Goal: Task Accomplishment & Management: Complete application form

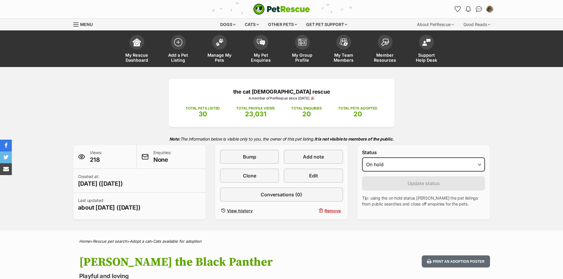
click at [362, 157] on select "Draft Available On hold Adopted" at bounding box center [423, 164] width 123 height 14
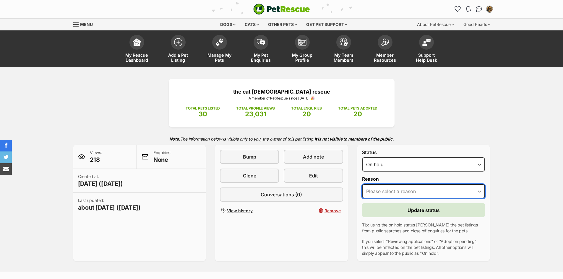
click at [410, 193] on select "Please select a reason Medical reasons Reviewing applications Adoption pending …" at bounding box center [423, 191] width 123 height 14
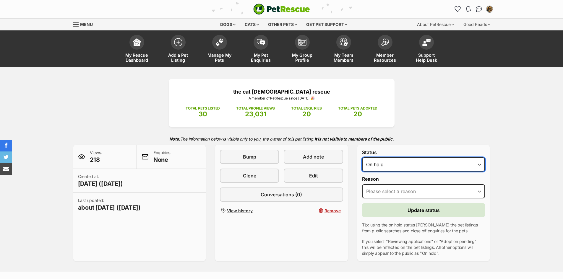
click at [406, 169] on select "Draft Available On hold Adopted" at bounding box center [423, 164] width 123 height 14
select select "rehomed"
click at [362, 157] on select "Draft Available On hold Adopted" at bounding box center [423, 164] width 123 height 14
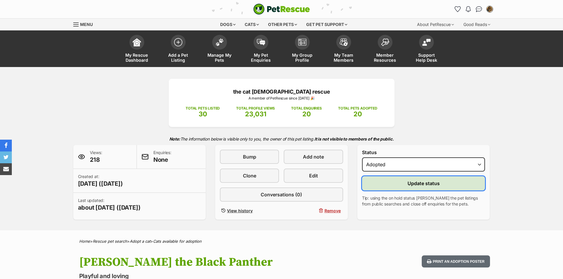
click at [416, 186] on span "Update status" at bounding box center [423, 183] width 32 height 7
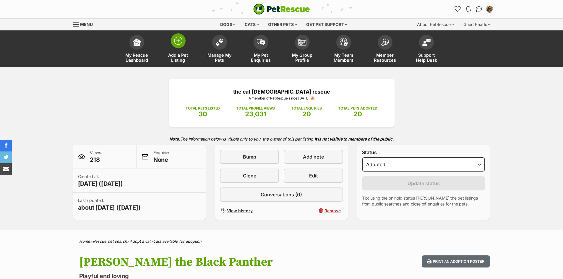
click at [175, 47] on span at bounding box center [178, 40] width 15 height 15
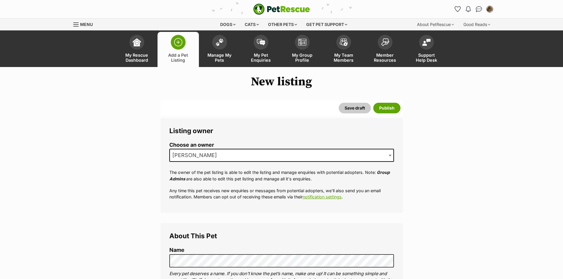
click at [215, 158] on span "[PERSON_NAME]" at bounding box center [281, 155] width 224 height 13
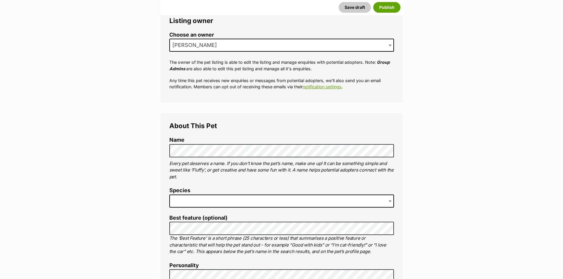
scroll to position [193, 0]
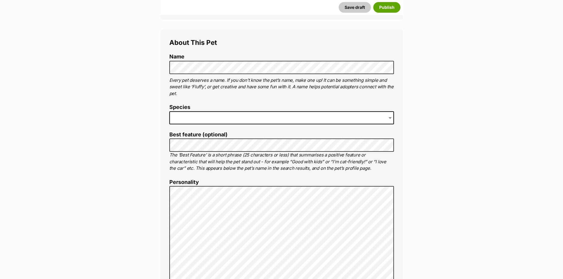
click at [281, 112] on span at bounding box center [281, 117] width 224 height 13
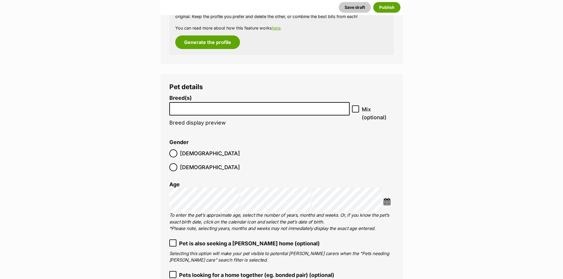
scroll to position [705, 0]
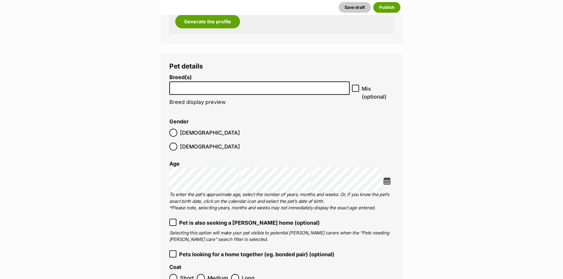
click at [259, 90] on li at bounding box center [259, 88] width 176 height 12
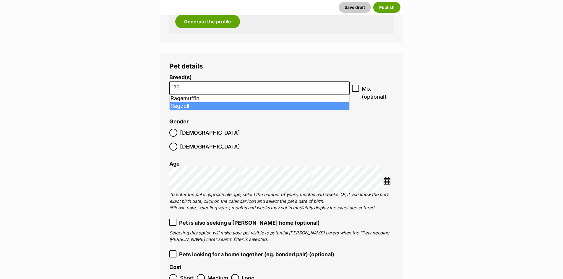
type input "rag"
select select "263"
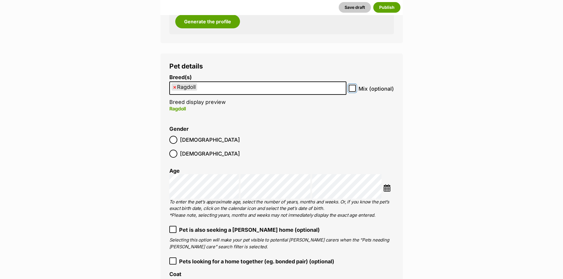
click at [350, 86] on input "Mix (optional)" at bounding box center [351, 88] width 7 height 7
checkbox input "true"
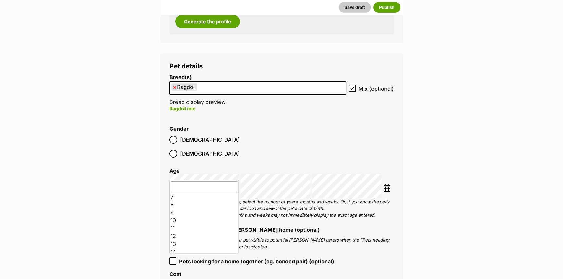
scroll to position [59, 0]
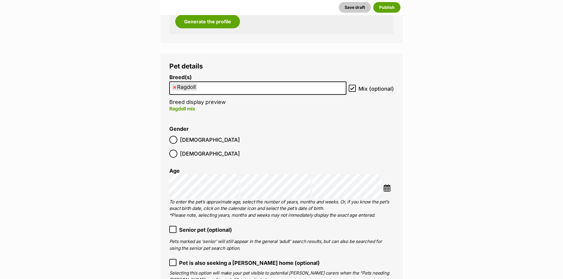
click at [334, 133] on li "Gender Male Female" at bounding box center [281, 143] width 224 height 35
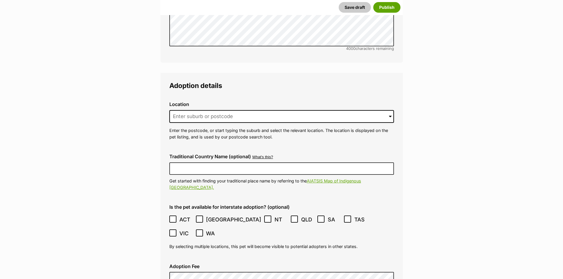
scroll to position [1444, 0]
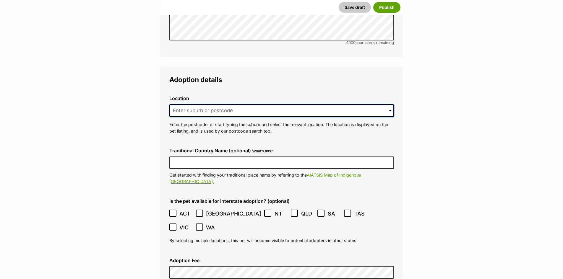
click at [188, 104] on input at bounding box center [281, 110] width 224 height 13
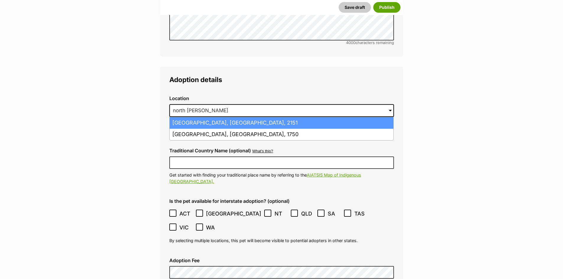
click at [260, 117] on li "North Parramatta, New South Wales, 2151" at bounding box center [281, 123] width 224 height 12
type input "North Parramatta, New South Wales, 2151"
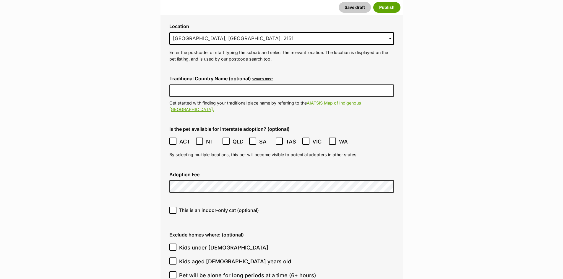
scroll to position [1519, 0]
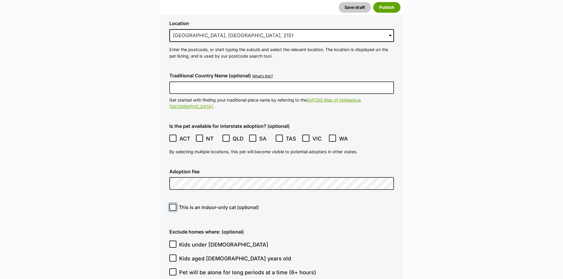
click at [175, 204] on input "This is an indoor-only cat (optional)" at bounding box center [172, 207] width 7 height 7
checkbox input "true"
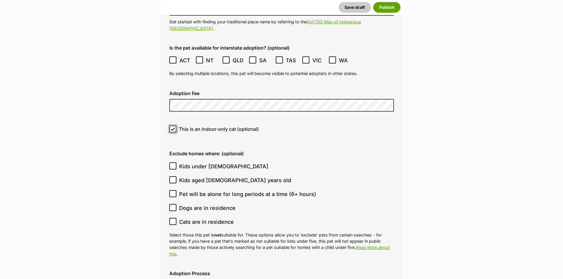
scroll to position [1607, 0]
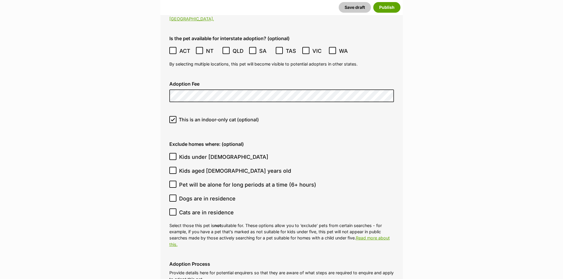
click at [171, 196] on icon at bounding box center [173, 198] width 4 height 4
click at [171, 195] on input "Dogs are in residence" at bounding box center [172, 198] width 7 height 7
checkbox input "true"
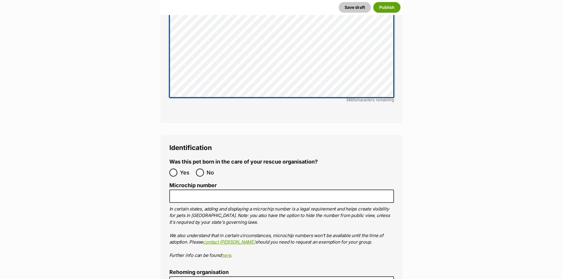
scroll to position [1954, 0]
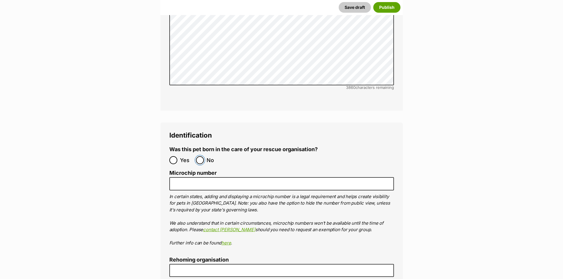
click at [198, 156] on input "No" at bounding box center [200, 160] width 8 height 8
radio input "true"
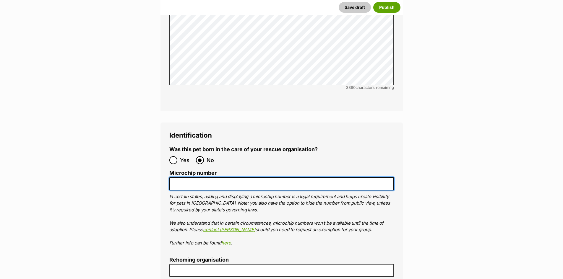
click at [199, 177] on input "Microchip number" at bounding box center [281, 183] width 224 height 13
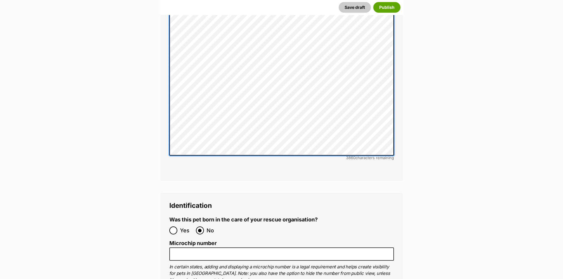
scroll to position [1882, 0]
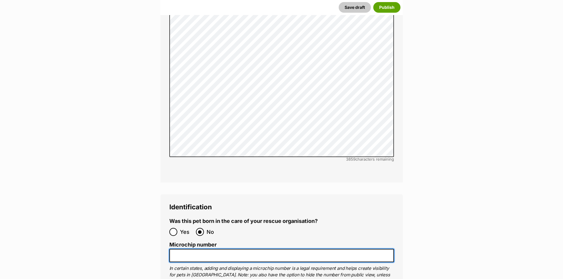
click at [203, 249] on input "Microchip number" at bounding box center [281, 255] width 224 height 13
click at [208, 249] on input "991003003002901525" at bounding box center [281, 255] width 224 height 13
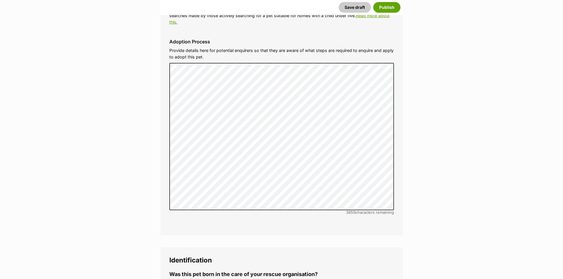
scroll to position [1814, 0]
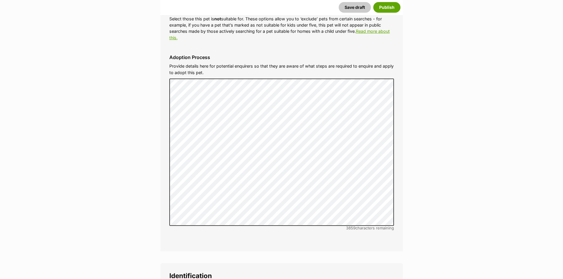
type input "991003002901525"
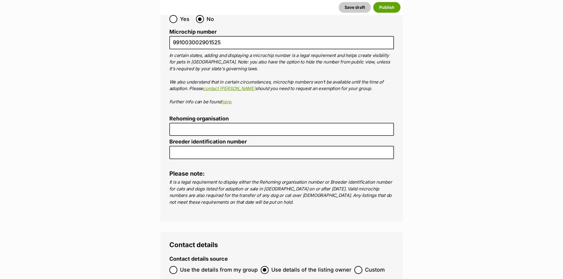
scroll to position [2098, 0]
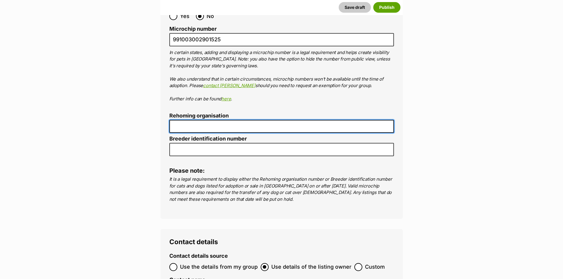
click at [200, 120] on input "Rehoming organisation" at bounding box center [281, 126] width 224 height 13
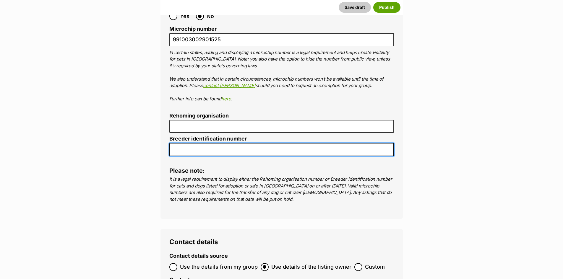
click at [210, 143] on input "Breeder identification number" at bounding box center [281, 149] width 224 height 13
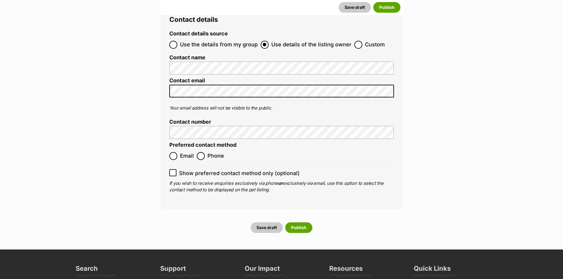
scroll to position [2336, 0]
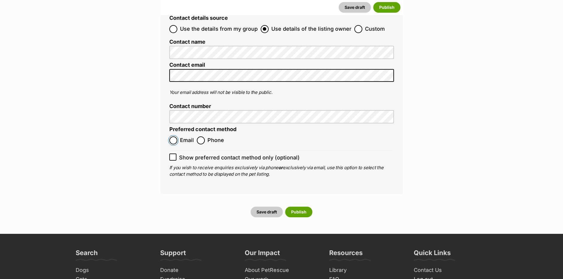
click at [170, 136] on input "Email" at bounding box center [173, 140] width 8 height 8
radio input "true"
click at [204, 136] on label "Phone" at bounding box center [210, 140] width 27 height 8
click at [204, 136] on input "Phone" at bounding box center [201, 140] width 8 height 8
radio input "true"
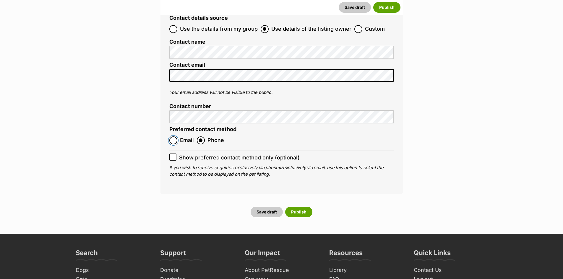
click at [172, 136] on input "Email" at bounding box center [173, 140] width 8 height 8
radio input "true"
click at [173, 155] on icon at bounding box center [173, 157] width 4 height 4
click at [173, 154] on input "Show preferred contact method only (optional)" at bounding box center [172, 157] width 7 height 7
click at [173, 155] on icon at bounding box center [173, 157] width 4 height 4
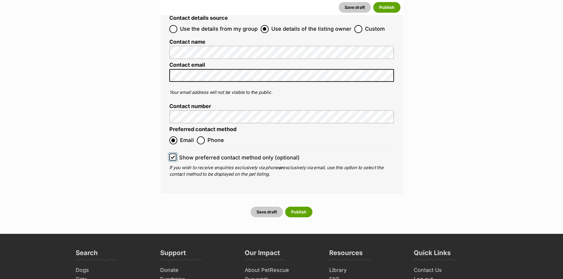
click at [173, 154] on input "Show preferred contact method only (optional)" at bounding box center [172, 157] width 7 height 7
checkbox input "false"
click at [277, 207] on button "Save draft" at bounding box center [266, 212] width 32 height 11
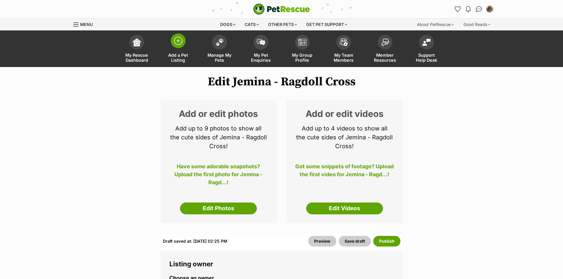
click at [174, 40] on img at bounding box center [178, 41] width 8 height 8
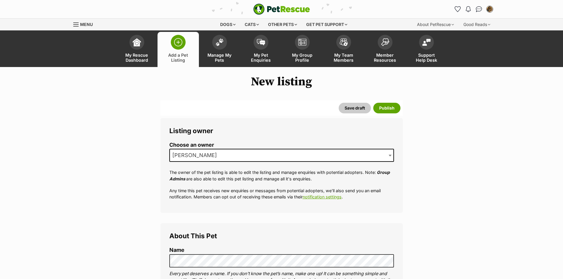
click at [219, 161] on span "[PERSON_NAME]" at bounding box center [281, 155] width 224 height 13
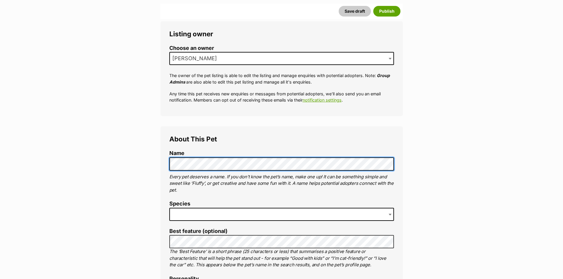
scroll to position [153, 0]
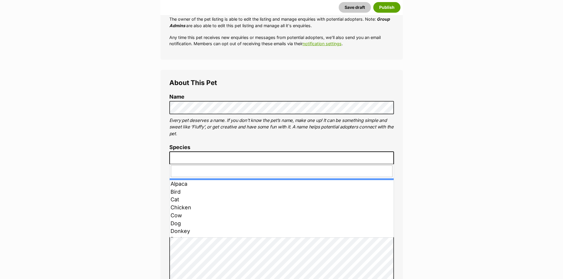
click at [190, 158] on span at bounding box center [281, 157] width 224 height 13
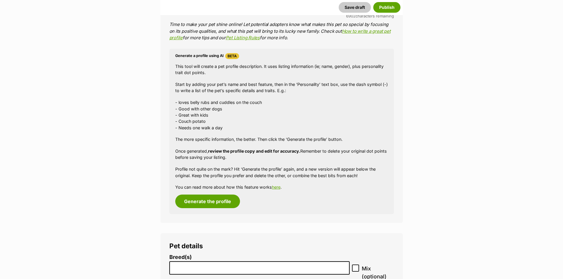
scroll to position [529, 0]
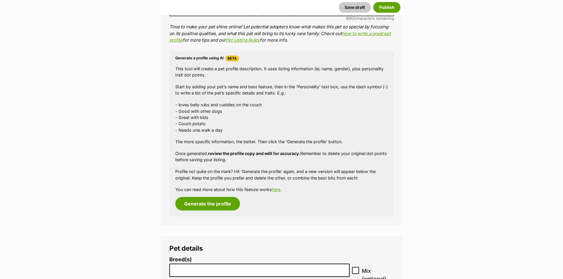
click at [225, 270] on input "search" at bounding box center [259, 269] width 176 height 6
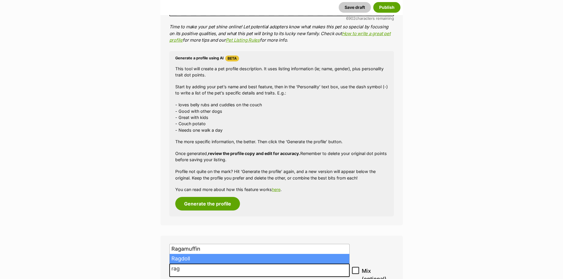
type input "rag"
select select "263"
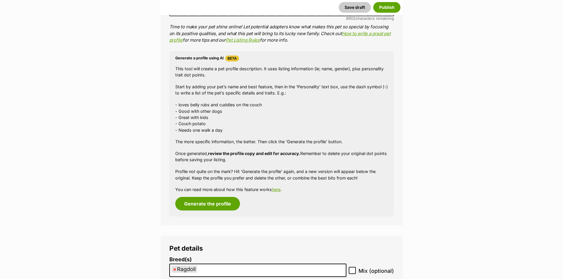
click at [352, 272] on icon at bounding box center [352, 270] width 4 height 4
click at [352, 272] on input "Mix (optional)" at bounding box center [351, 270] width 7 height 7
checkbox input "true"
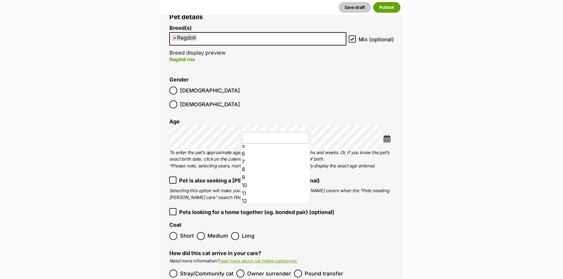
scroll to position [43, 0]
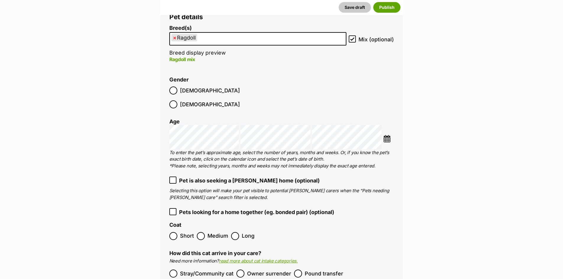
click at [177, 232] on label "Short" at bounding box center [181, 236] width 25 height 8
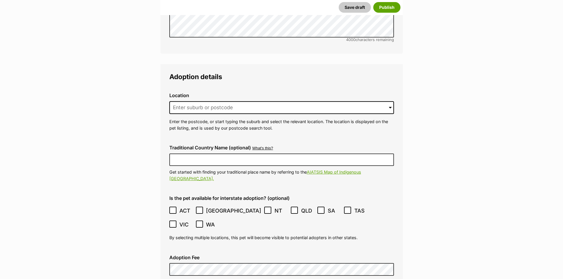
scroll to position [1423, 0]
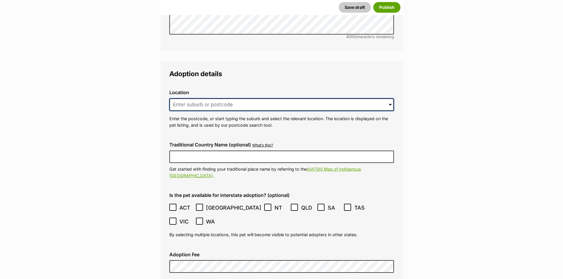
click at [262, 98] on input at bounding box center [281, 104] width 224 height 13
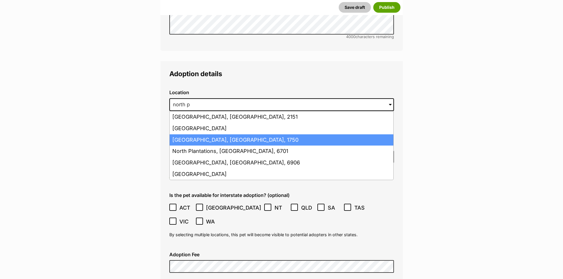
click at [212, 134] on li "North Parramatta, New South Wales, 1750" at bounding box center [281, 140] width 224 height 12
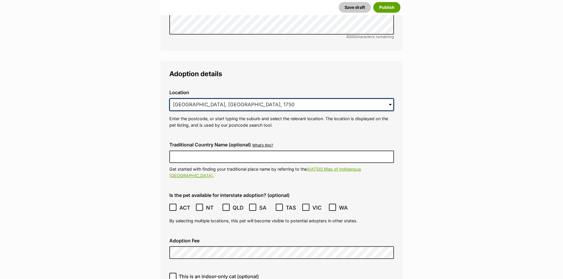
drag, startPoint x: 273, startPoint y: 93, endPoint x: 261, endPoint y: 94, distance: 12.4
click at [261, 98] on input "North Parramatta, New South Wales, 1750" at bounding box center [281, 104] width 224 height 13
type input "North Parramatta, New South Wales, 2151"
click at [294, 115] on p "Enter the postcode, or start typing the suburb and select the relevant location…" at bounding box center [281, 121] width 224 height 13
click at [173, 275] on icon at bounding box center [173, 276] width 4 height 3
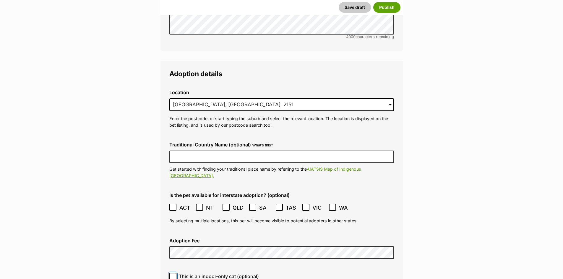
click at [173, 273] on input "This is an indoor-only cat (optional)" at bounding box center [172, 276] width 7 height 7
checkbox input "true"
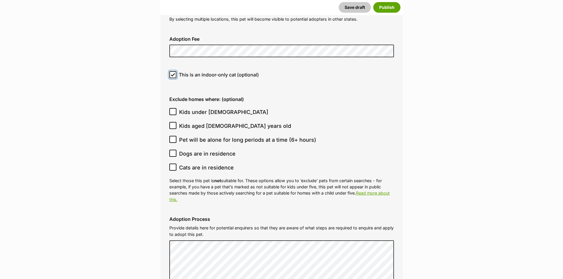
scroll to position [1631, 0]
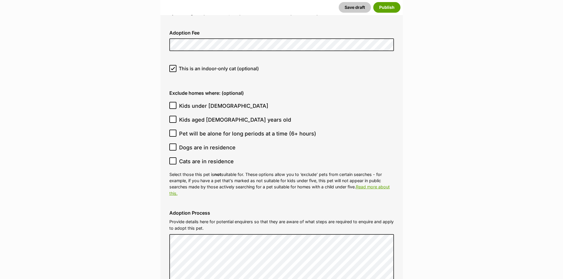
click at [171, 146] on icon at bounding box center [173, 147] width 4 height 3
click at [171, 144] on input "Dogs are in residence" at bounding box center [172, 147] width 7 height 7
checkbox input "true"
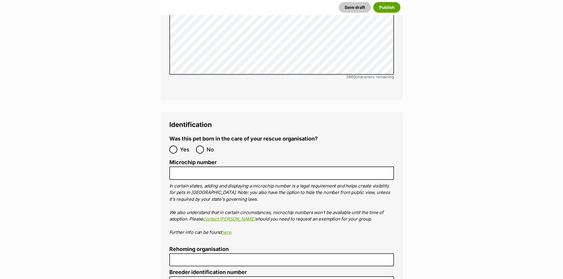
scroll to position [1978, 0]
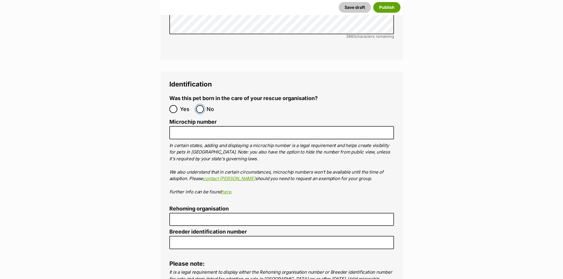
click at [201, 105] on input "No" at bounding box center [200, 109] width 8 height 8
radio input "true"
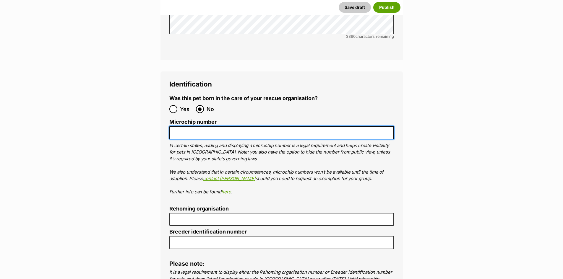
click at [212, 126] on input "Microchip number" at bounding box center [281, 132] width 224 height 13
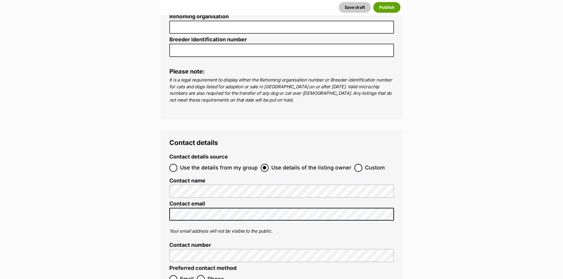
scroll to position [2223, 0]
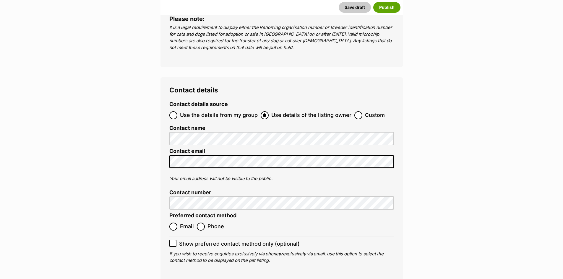
type input "91003003085257"
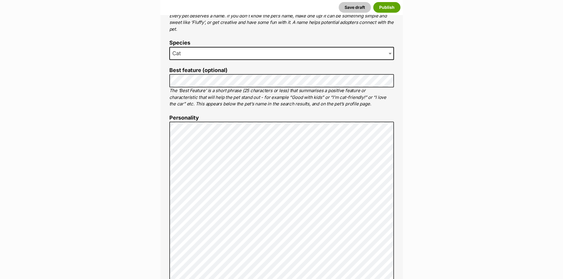
scroll to position [416, 0]
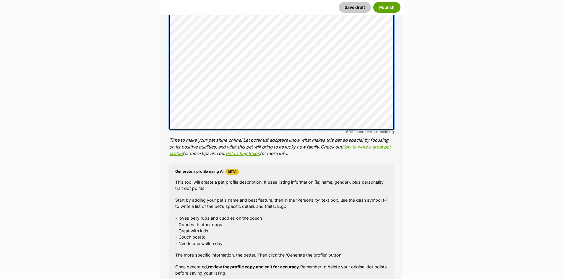
click at [164, 106] on div "About This Pet Name Henlo there, it looks like you might be using the pet name …" at bounding box center [281, 72] width 242 height 531
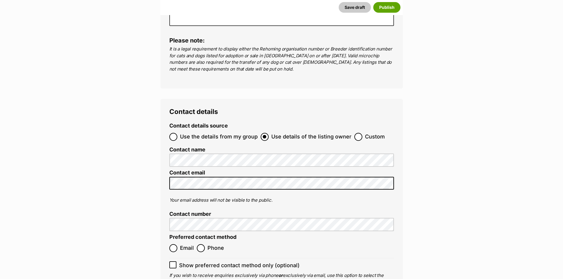
scroll to position [2260, 0]
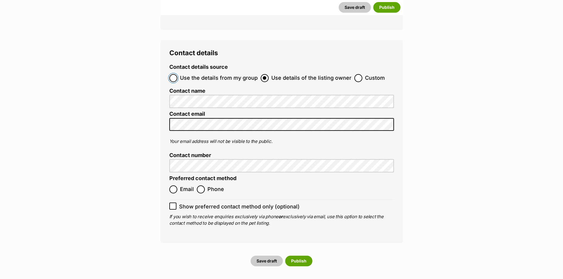
click at [176, 74] on input "Use the details from my group" at bounding box center [173, 78] width 8 height 8
radio input "true"
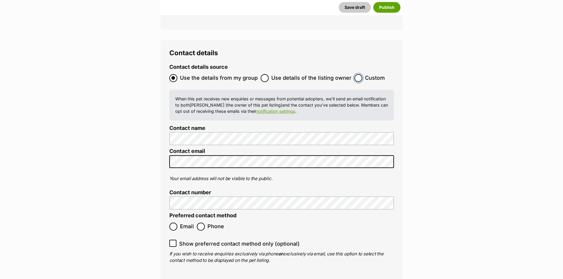
click at [354, 74] on input "Custom" at bounding box center [358, 78] width 8 height 8
radio input "true"
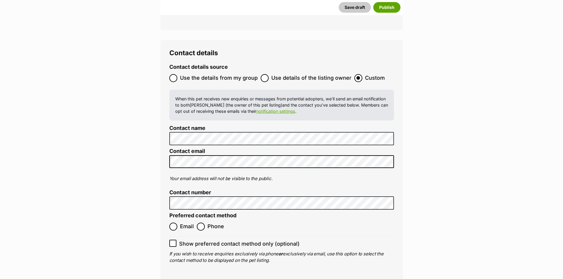
drag, startPoint x: 405, startPoint y: 185, endPoint x: 401, endPoint y: 186, distance: 3.8
click at [179, 223] on label "Email" at bounding box center [181, 227] width 25 height 8
click at [177, 223] on input "Email" at bounding box center [173, 227] width 8 height 8
radio input "true"
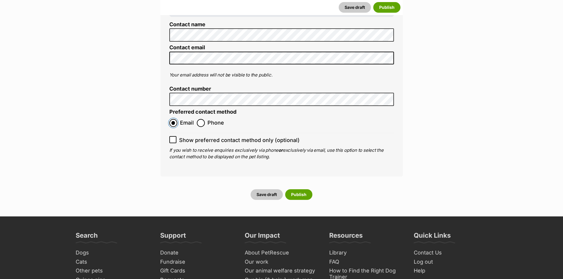
scroll to position [2436, 0]
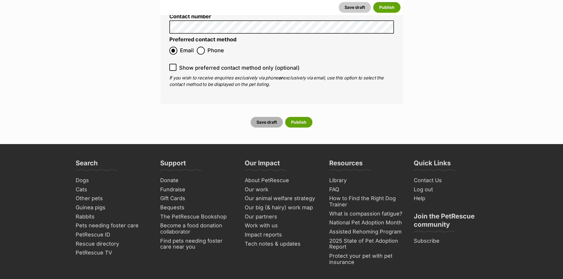
click at [269, 117] on button "Save draft" at bounding box center [266, 122] width 32 height 11
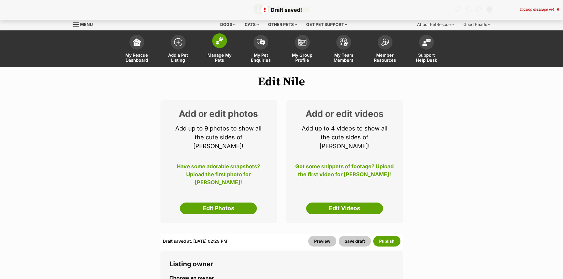
click at [217, 39] on img at bounding box center [219, 41] width 8 height 8
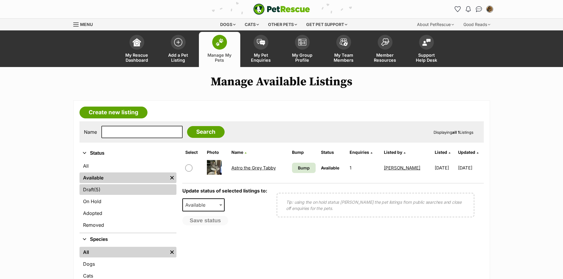
click at [96, 192] on span "(5)" at bounding box center [97, 189] width 6 height 7
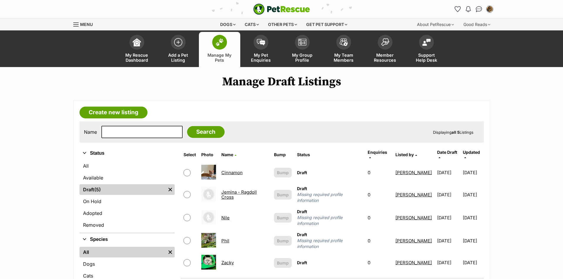
click at [188, 169] on input "checkbox" at bounding box center [186, 172] width 7 height 7
click at [189, 170] on input "checkbox" at bounding box center [186, 172] width 7 height 7
checkbox input "false"
click at [230, 190] on link "Jemina - Ragdoll Cross" at bounding box center [238, 194] width 35 height 11
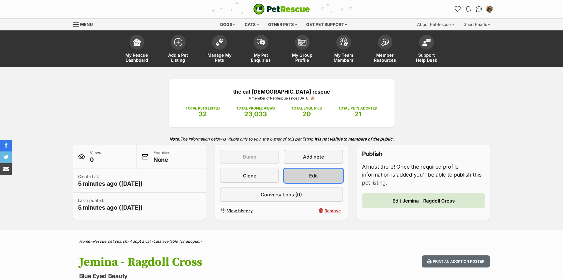
click at [316, 174] on span "Edit" at bounding box center [313, 175] width 9 height 7
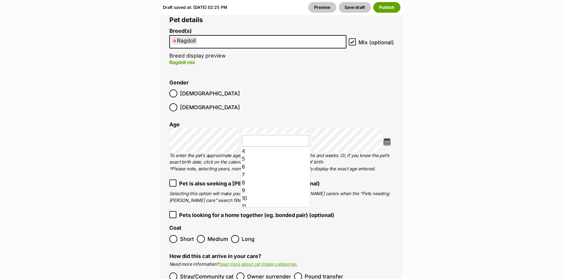
scroll to position [35, 0]
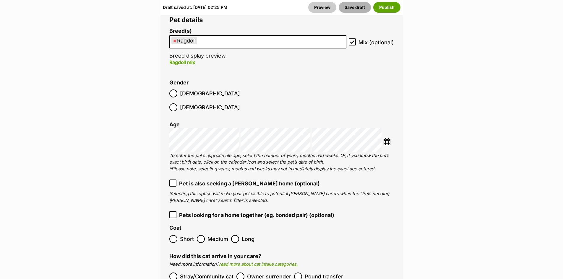
click at [352, 9] on button "Save draft" at bounding box center [354, 7] width 32 height 11
